Goal: Transaction & Acquisition: Purchase product/service

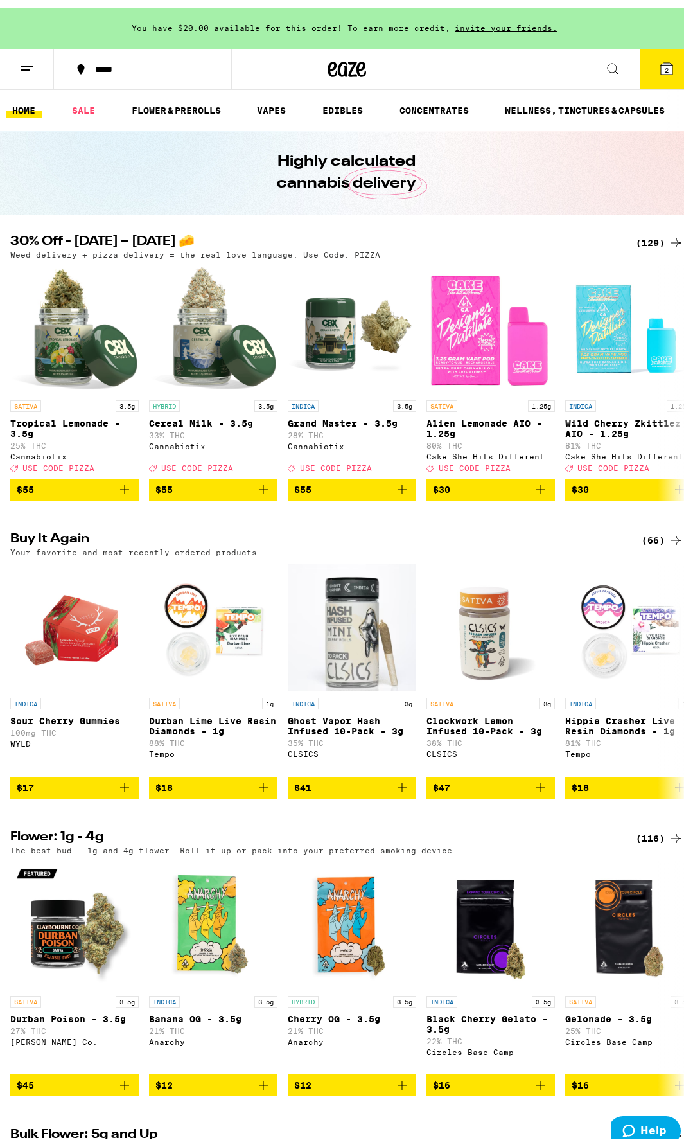
click at [605, 64] on icon at bounding box center [612, 60] width 15 height 15
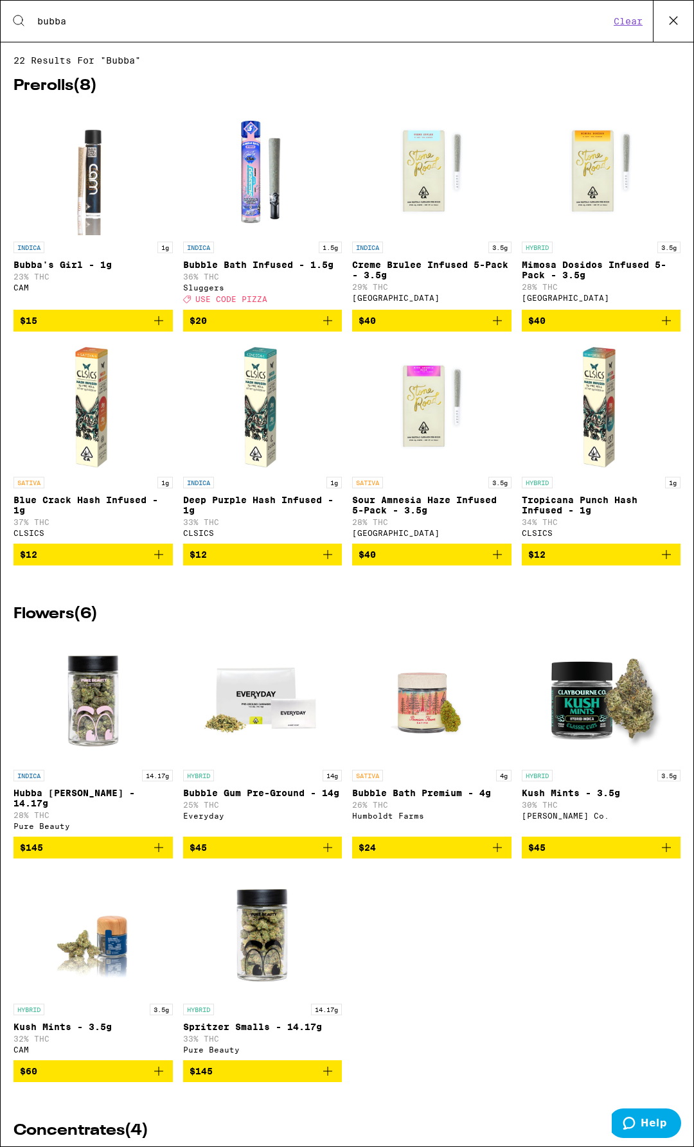
type input "bubba"
